Goal: Check status: Check status

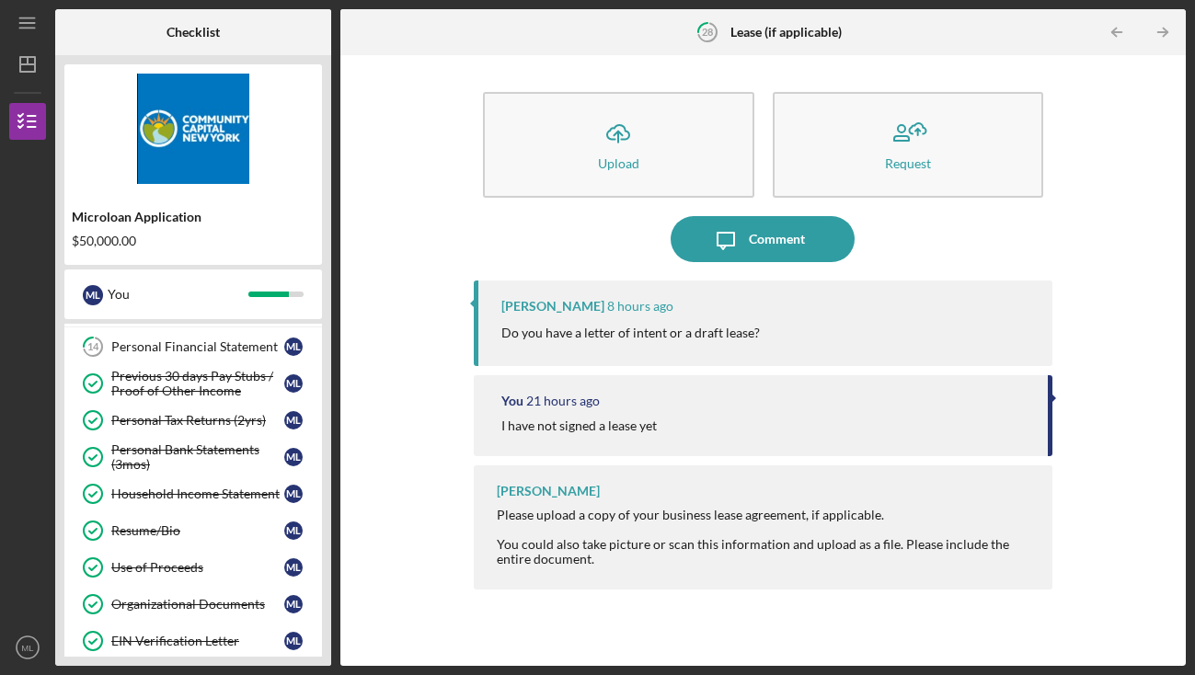
scroll to position [98, 0]
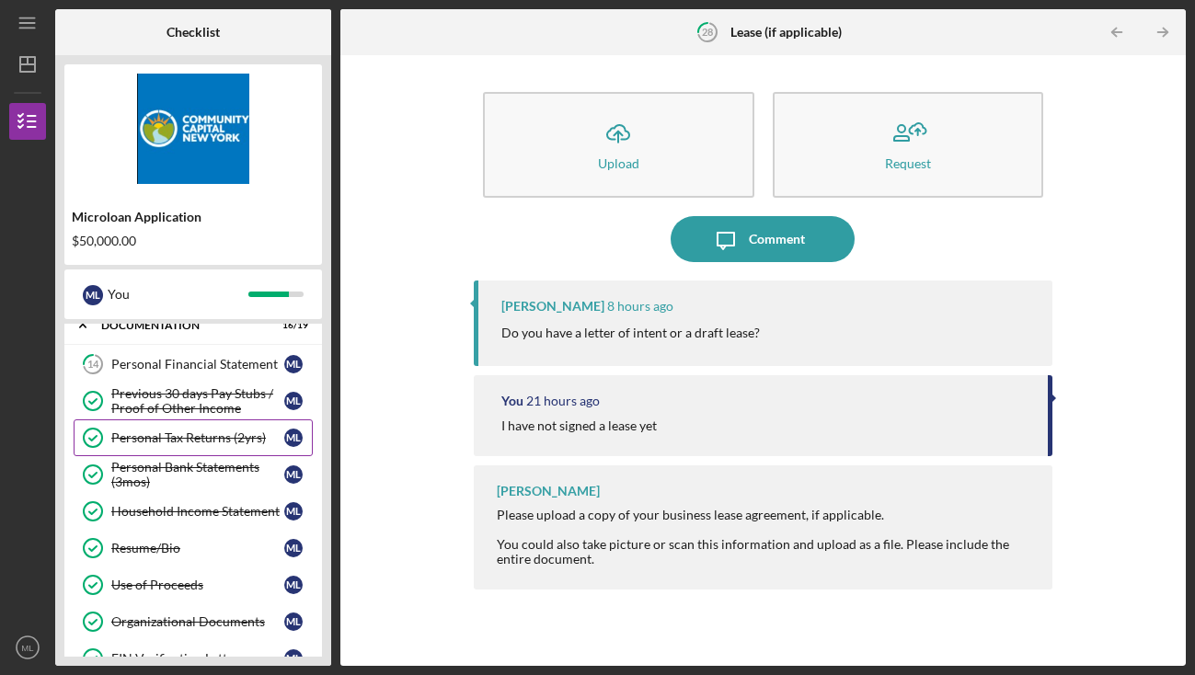
click at [162, 439] on div "Personal Tax Returns (2yrs)" at bounding box center [197, 438] width 173 height 15
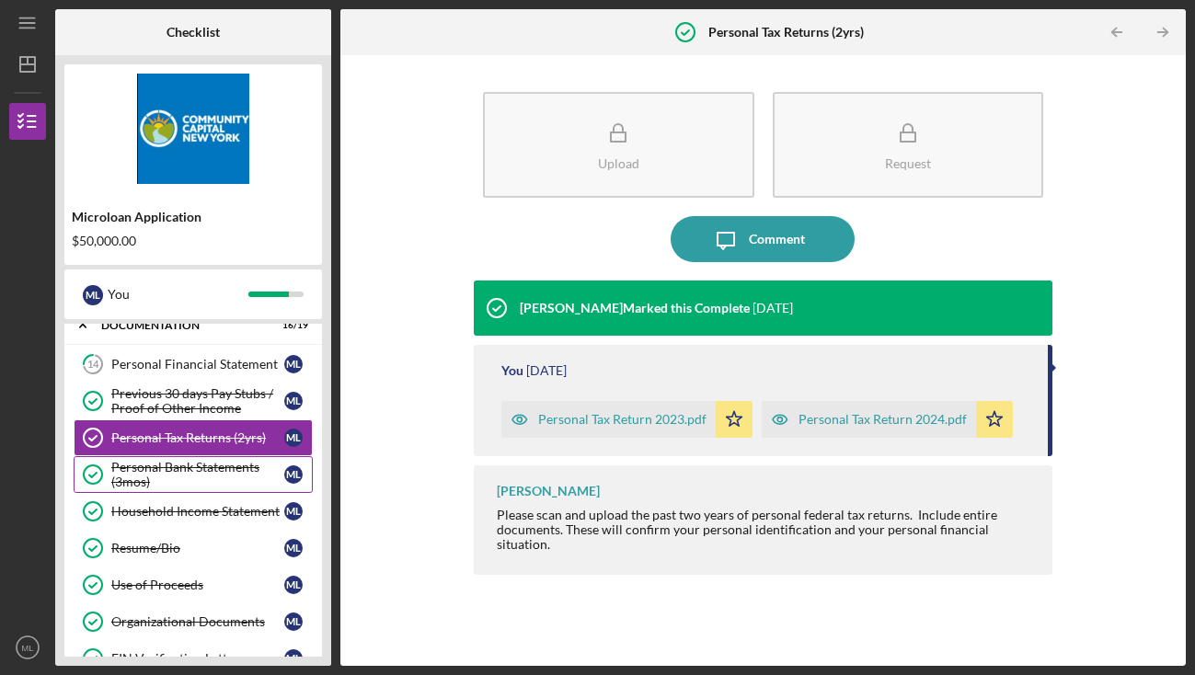
click at [173, 473] on div "Personal Bank Statements (3mos)" at bounding box center [197, 474] width 173 height 29
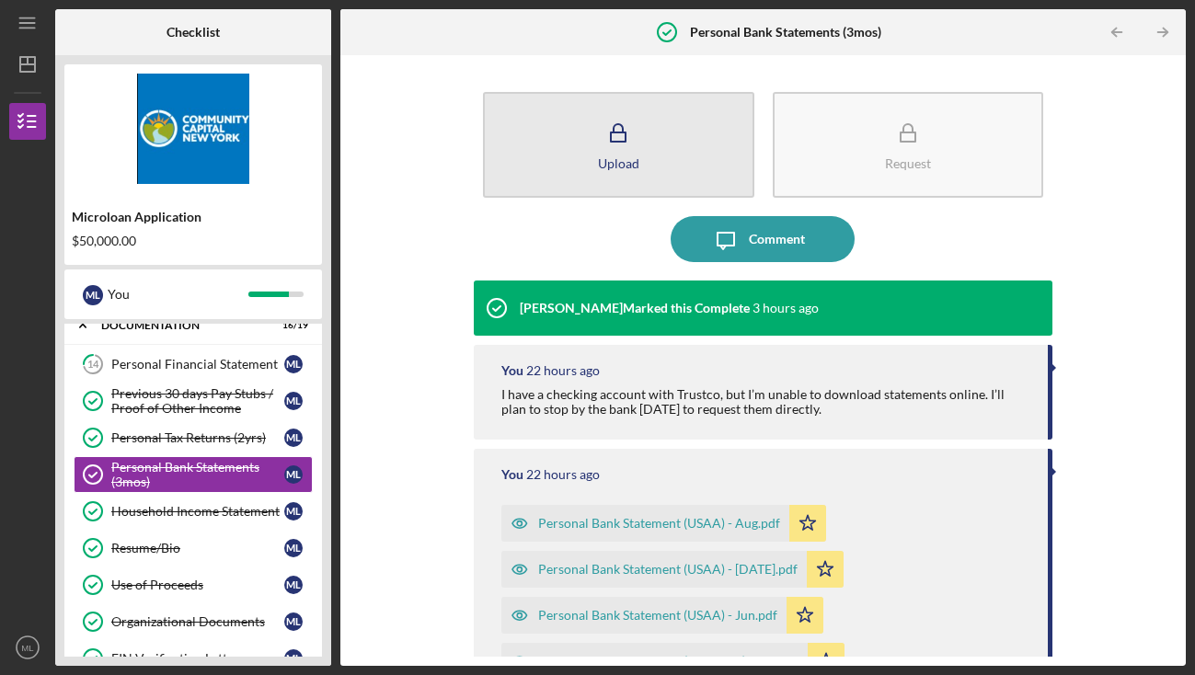
click at [637, 147] on icon "button" at bounding box center [618, 133] width 46 height 46
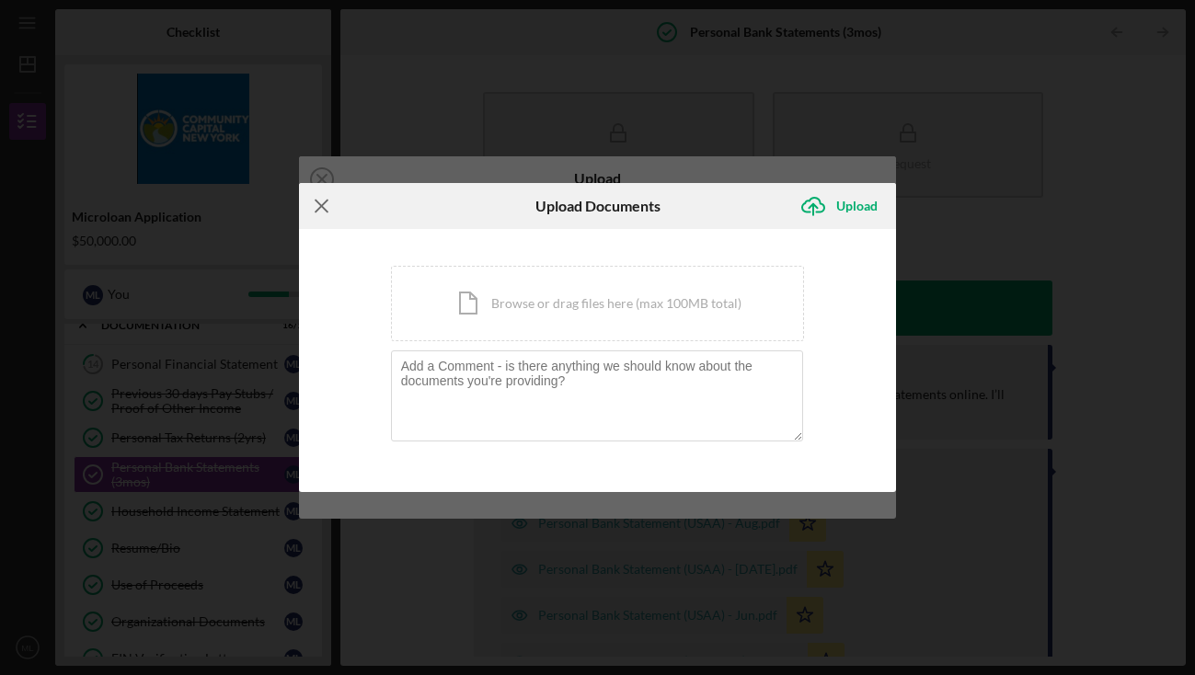
click at [317, 199] on icon "Icon/Menu Close" at bounding box center [322, 206] width 46 height 46
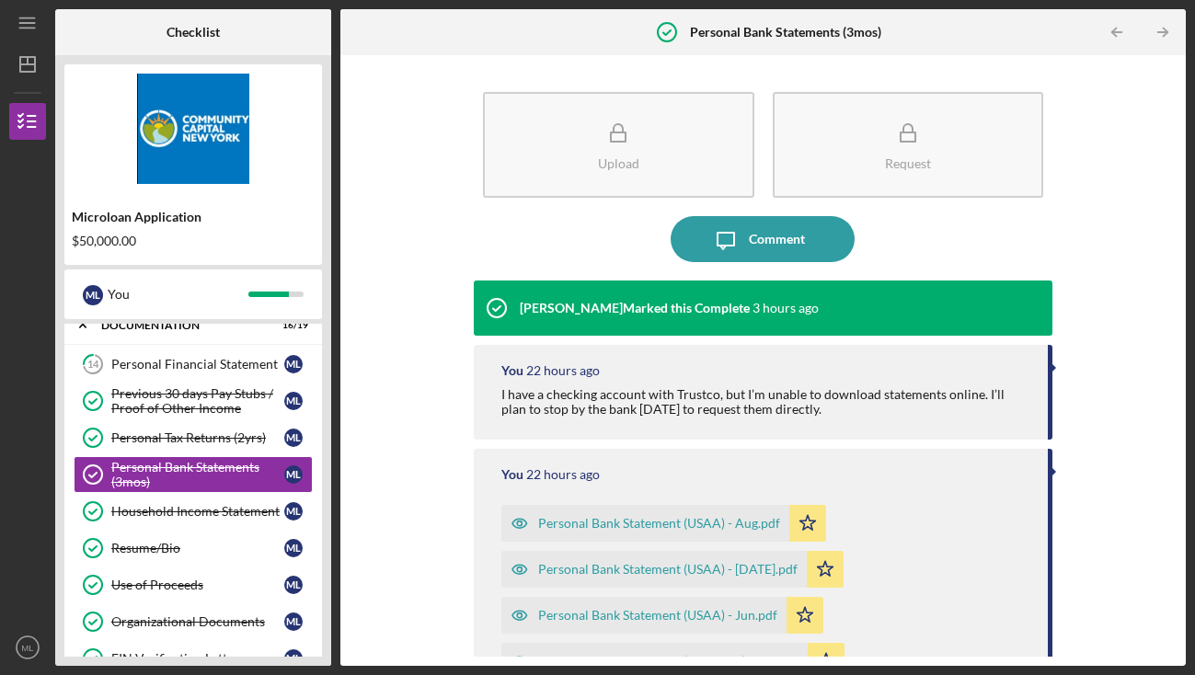
scroll to position [8, 0]
